Goal: Browse casually

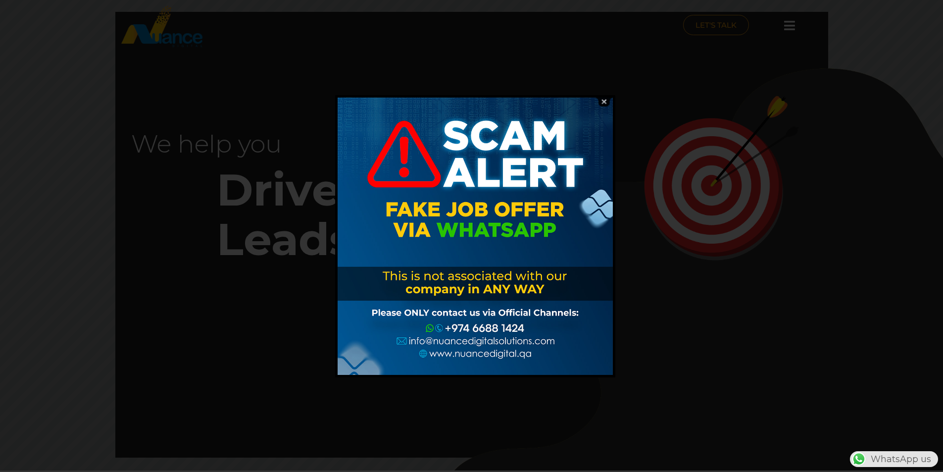
click at [606, 102] on img at bounding box center [603, 101] width 19 height 9
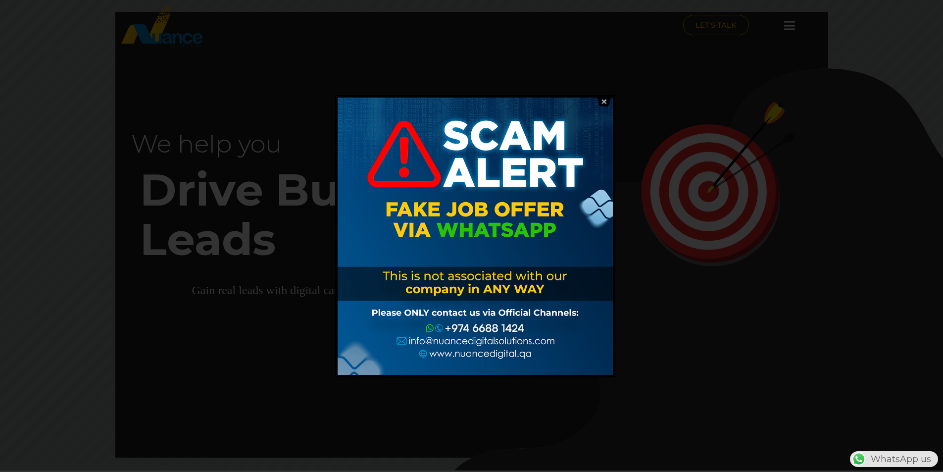
click at [603, 101] on img at bounding box center [603, 101] width 19 height 9
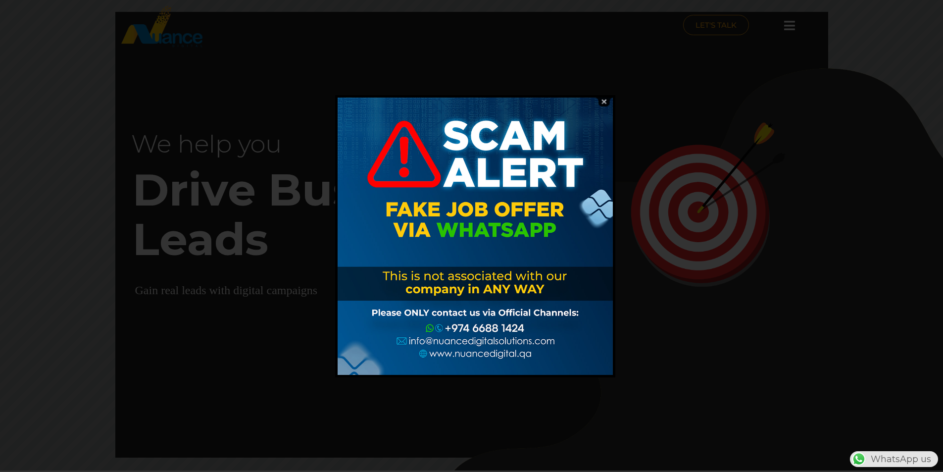
click at [603, 102] on img at bounding box center [603, 101] width 19 height 9
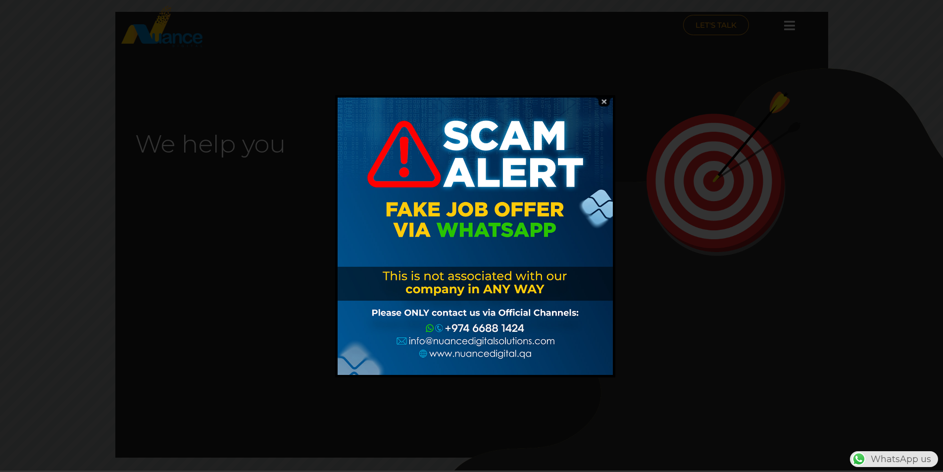
click at [606, 98] on img at bounding box center [603, 101] width 19 height 9
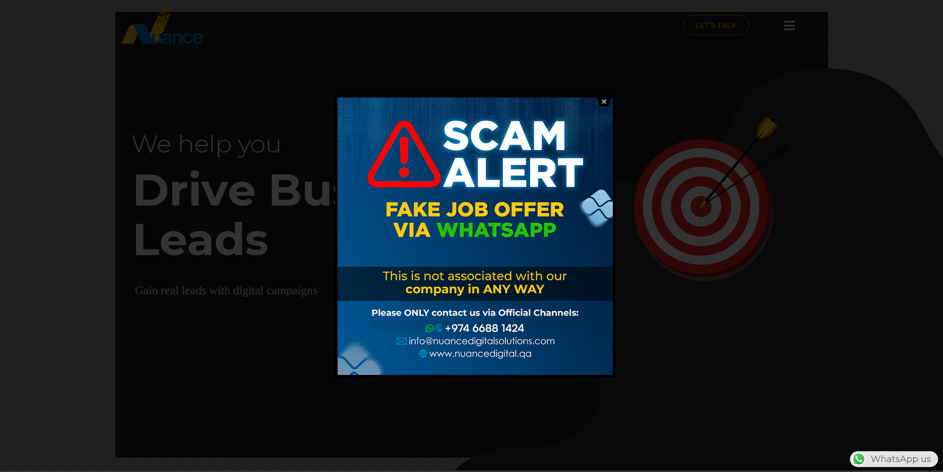
click at [605, 102] on img at bounding box center [603, 101] width 19 height 9
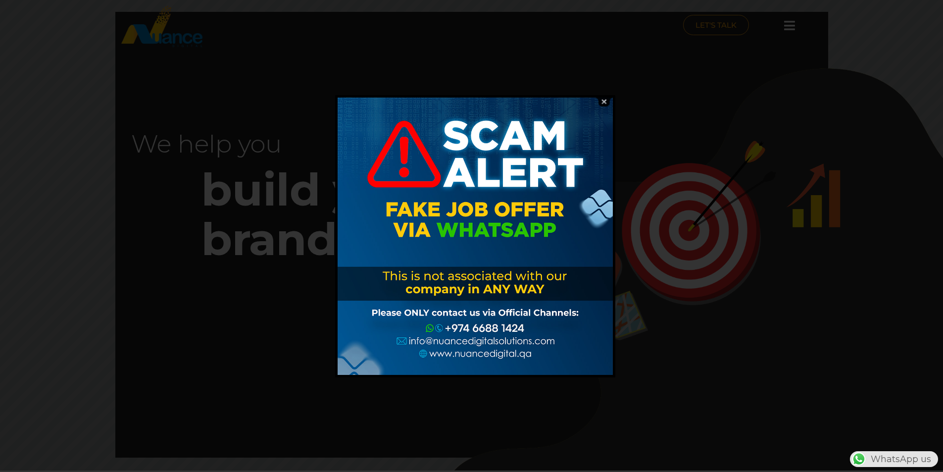
click at [602, 105] on img at bounding box center [603, 101] width 19 height 9
